Goal: Information Seeking & Learning: Compare options

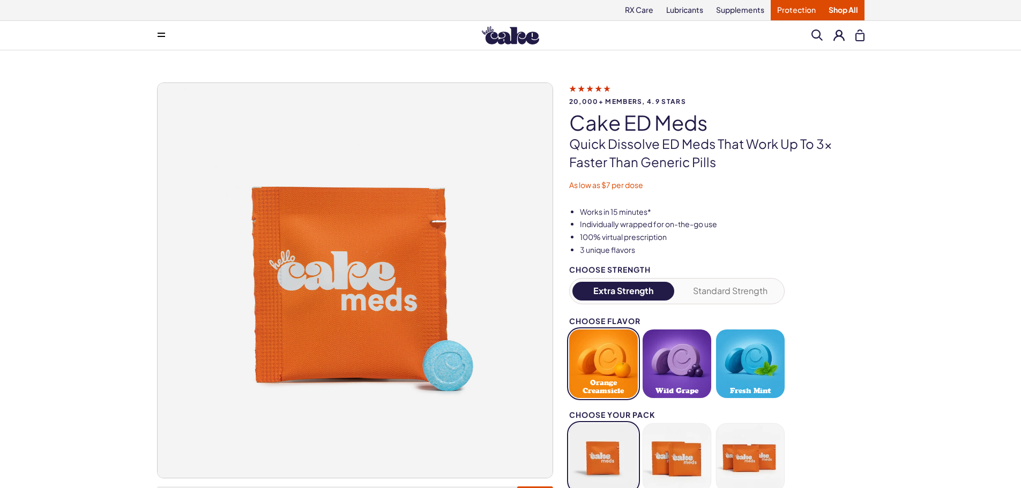
click at [792, 10] on link "Protection" at bounding box center [796, 10] width 51 height 20
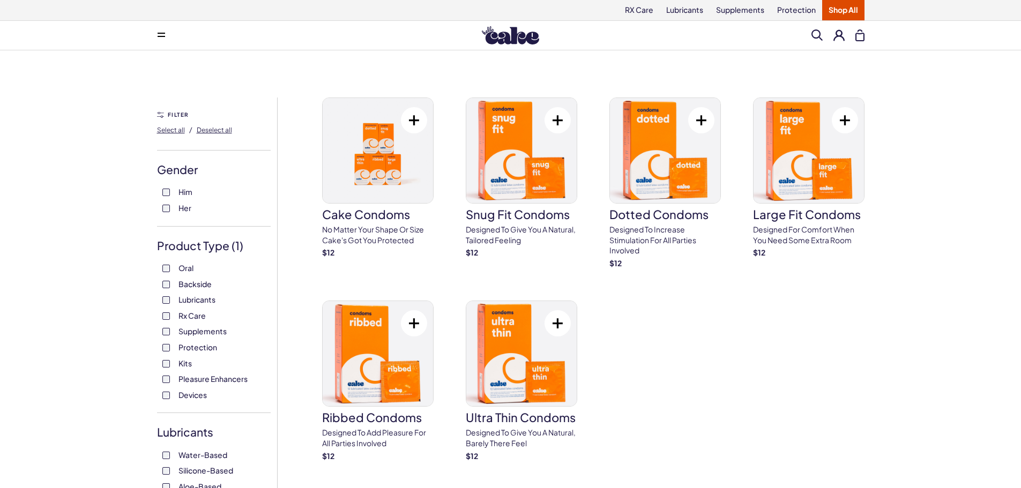
click at [834, 14] on link "Shop All" at bounding box center [843, 10] width 42 height 20
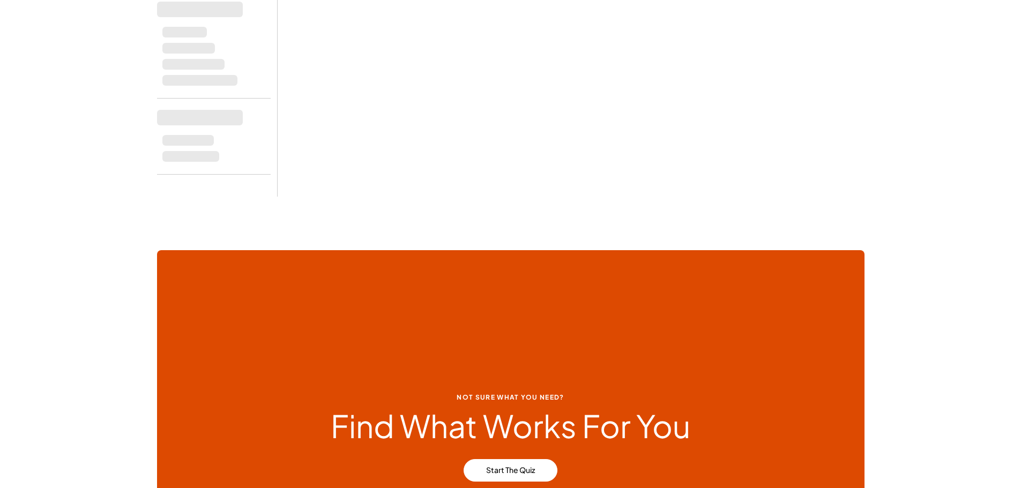
scroll to position [590, 0]
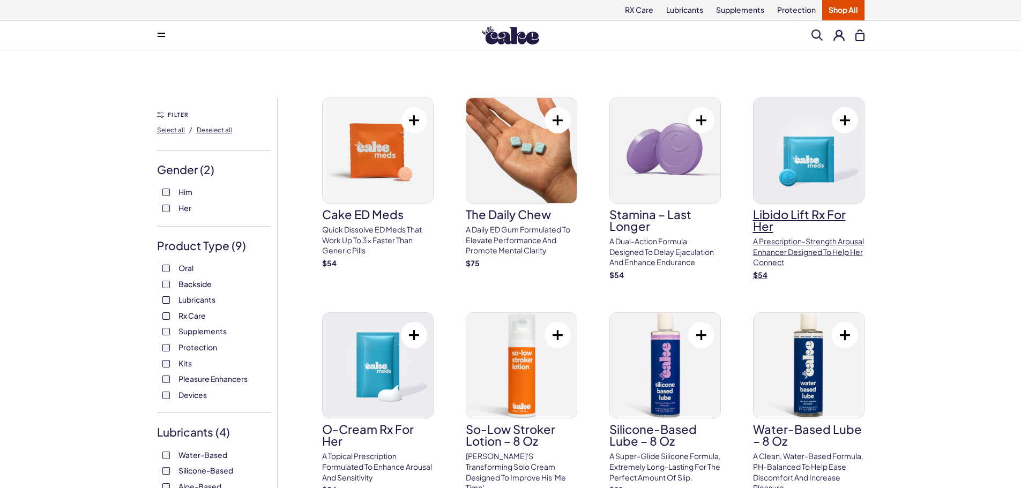
click at [844, 176] on img at bounding box center [809, 150] width 110 height 105
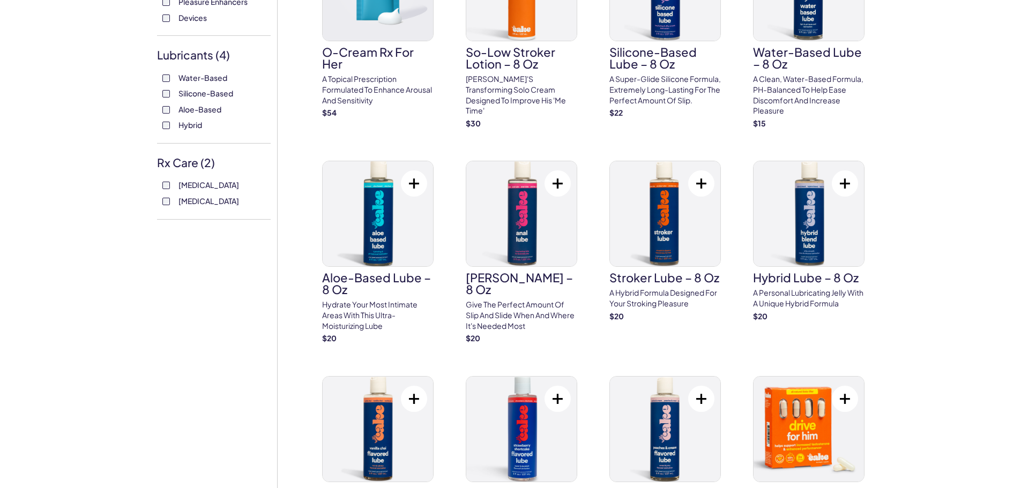
scroll to position [375, 0]
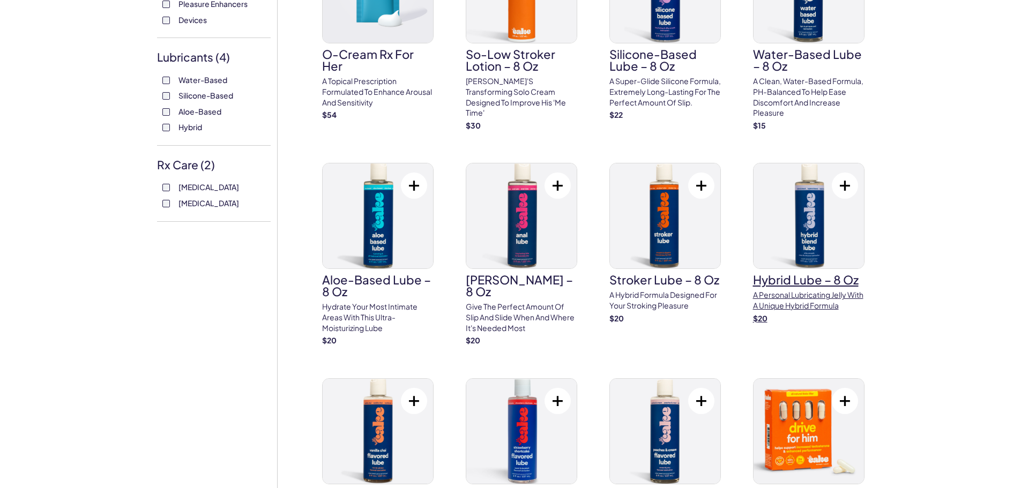
click at [831, 221] on img at bounding box center [809, 215] width 110 height 105
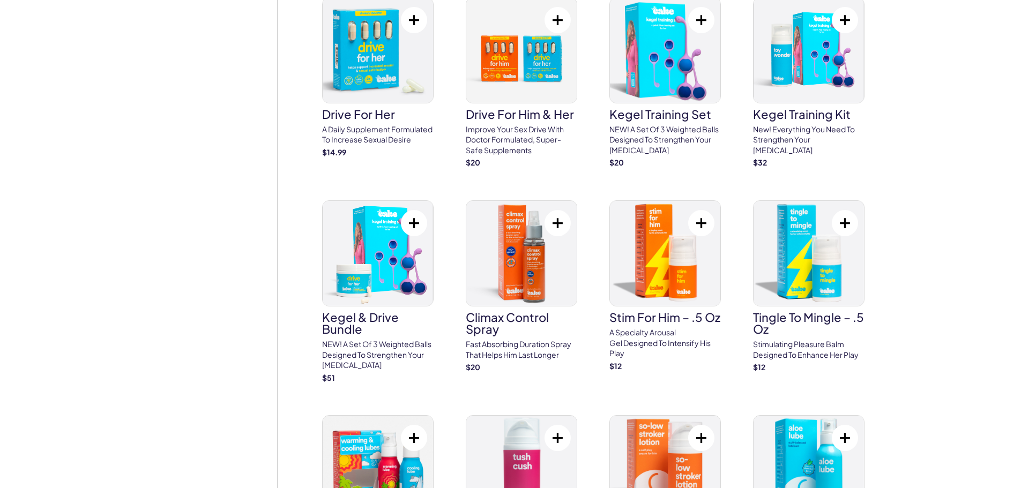
scroll to position [1018, 0]
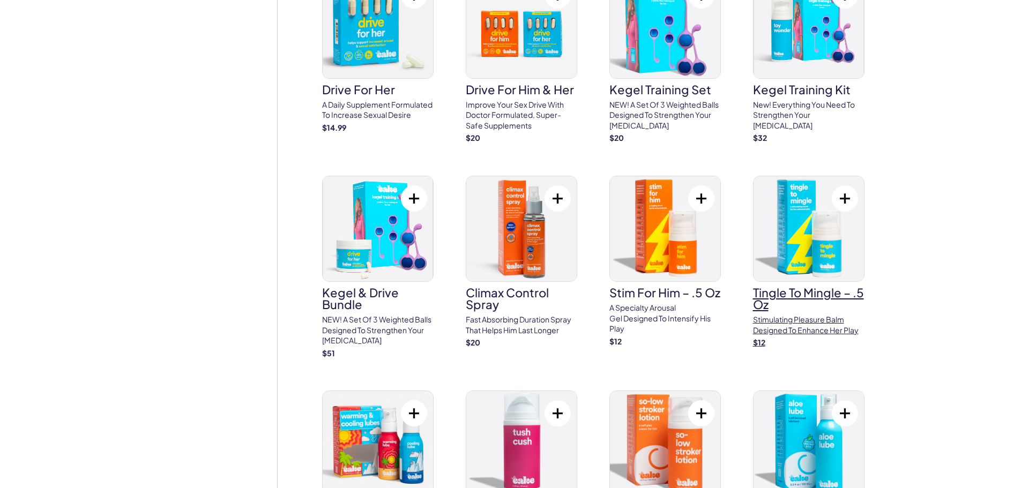
click at [833, 238] on img at bounding box center [809, 228] width 110 height 105
click at [692, 250] on img at bounding box center [665, 228] width 110 height 105
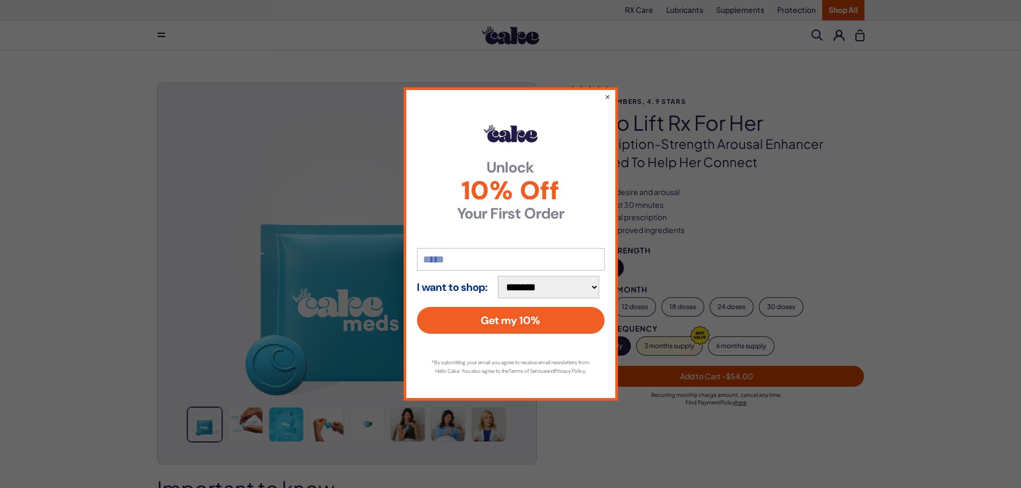
click at [681, 111] on div "**********" at bounding box center [510, 244] width 1021 height 488
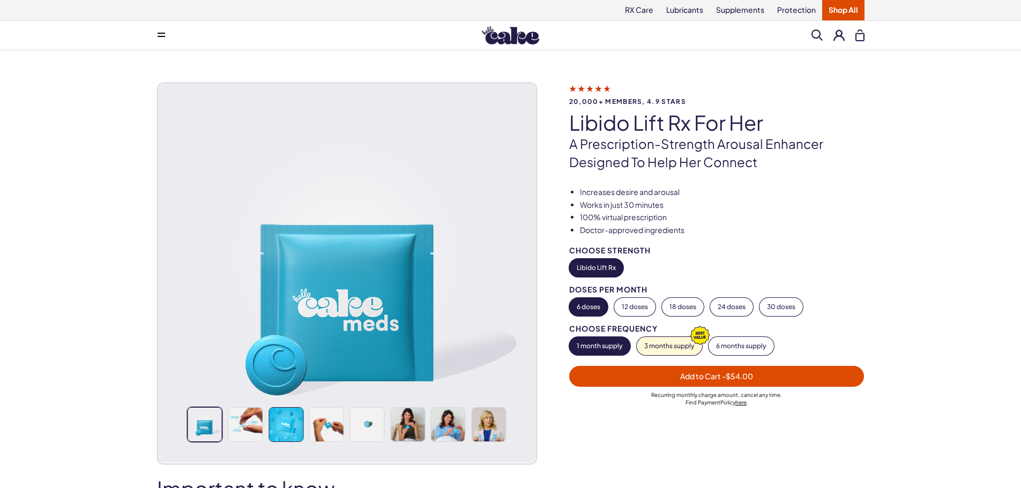
click at [283, 429] on img at bounding box center [286, 425] width 34 height 34
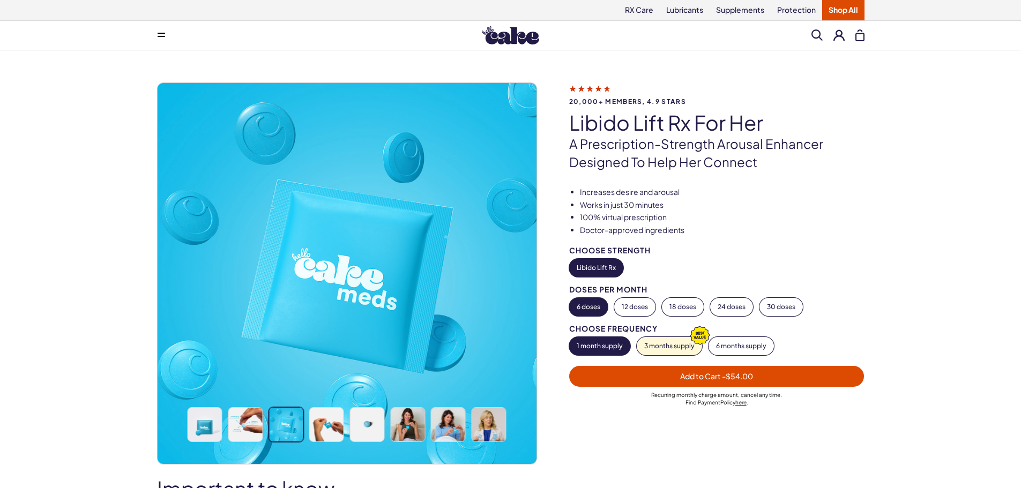
click at [308, 426] on div at bounding box center [327, 424] width 38 height 35
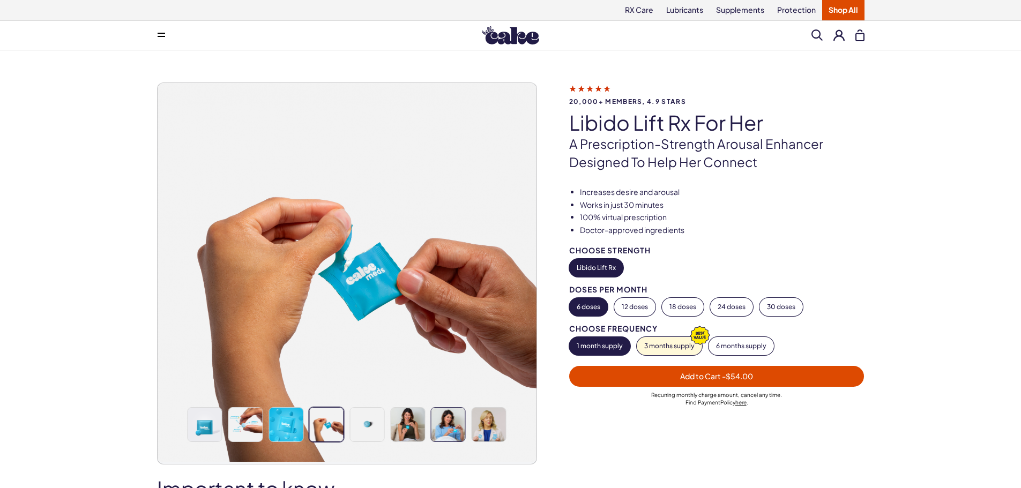
click at [434, 425] on img at bounding box center [448, 425] width 34 height 34
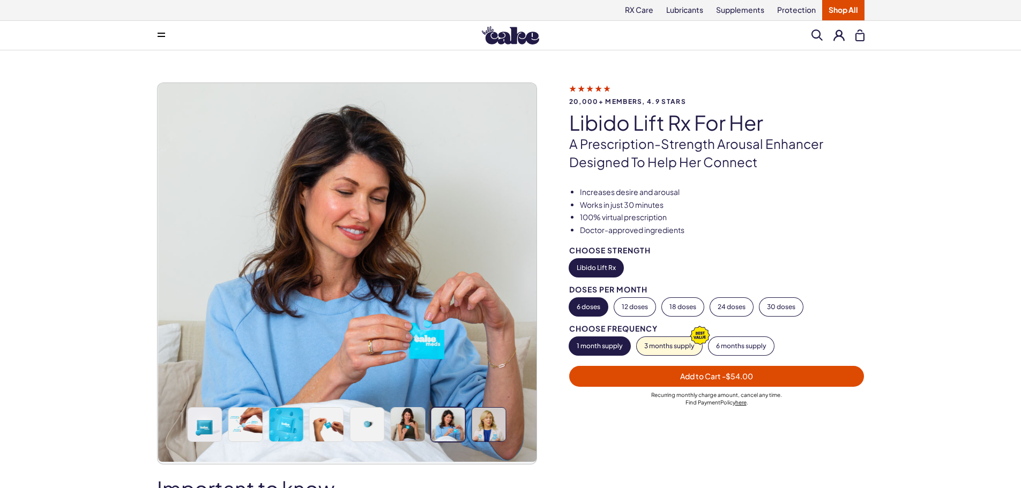
click at [481, 429] on img at bounding box center [489, 425] width 34 height 34
